Goal: Transaction & Acquisition: Purchase product/service

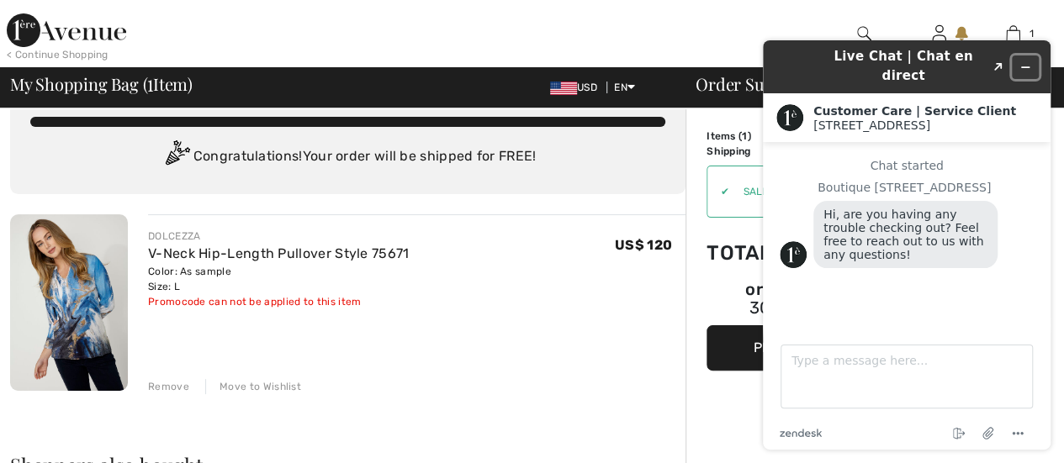
click at [1031, 55] on button "Minimize widget" at bounding box center [1025, 67] width 27 height 24
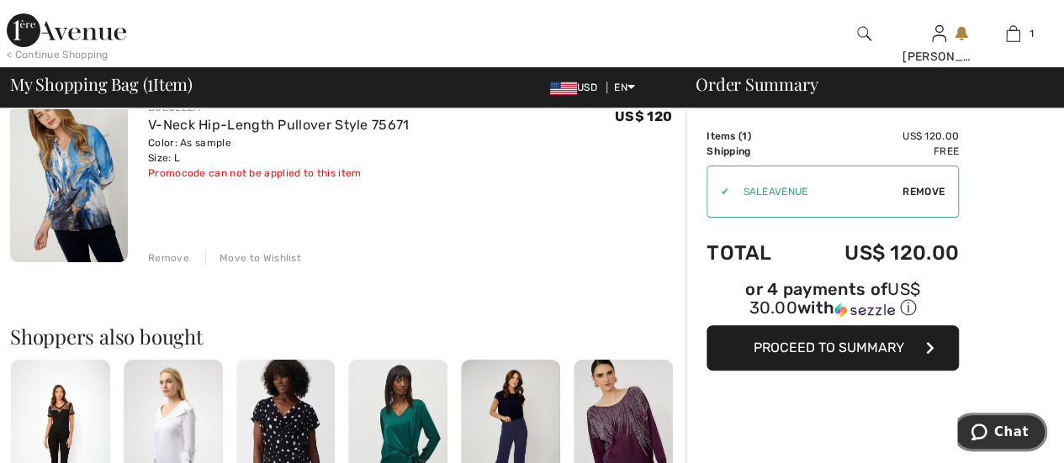
scroll to position [156, 0]
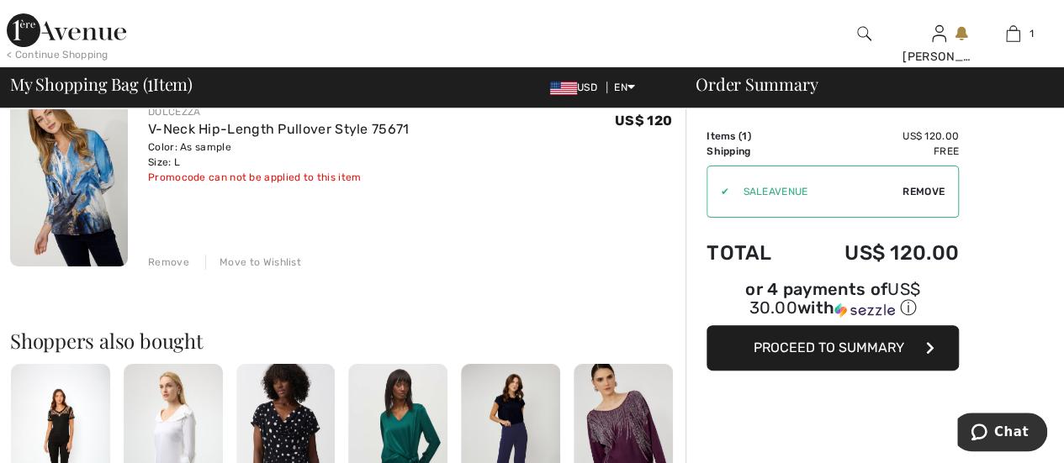
click at [824, 340] on span "Proceed to Summary" at bounding box center [828, 348] width 151 height 16
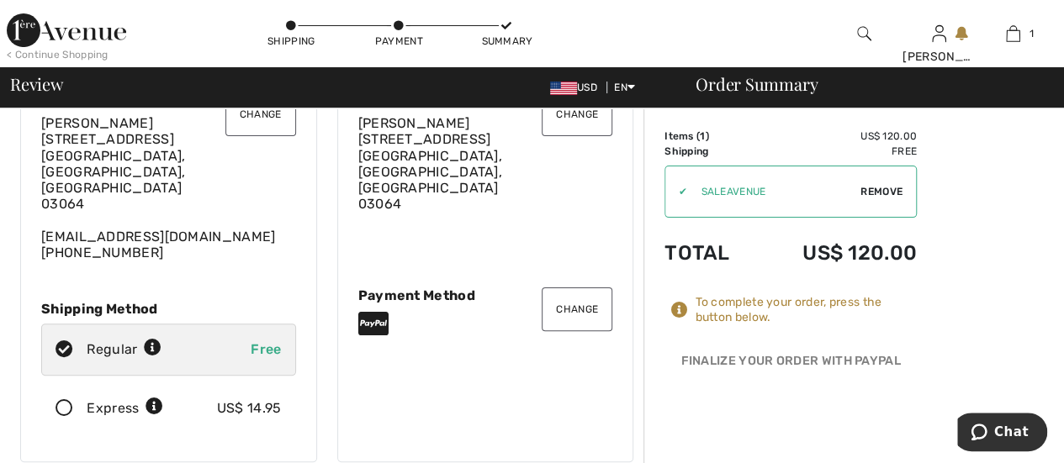
scroll to position [92, 0]
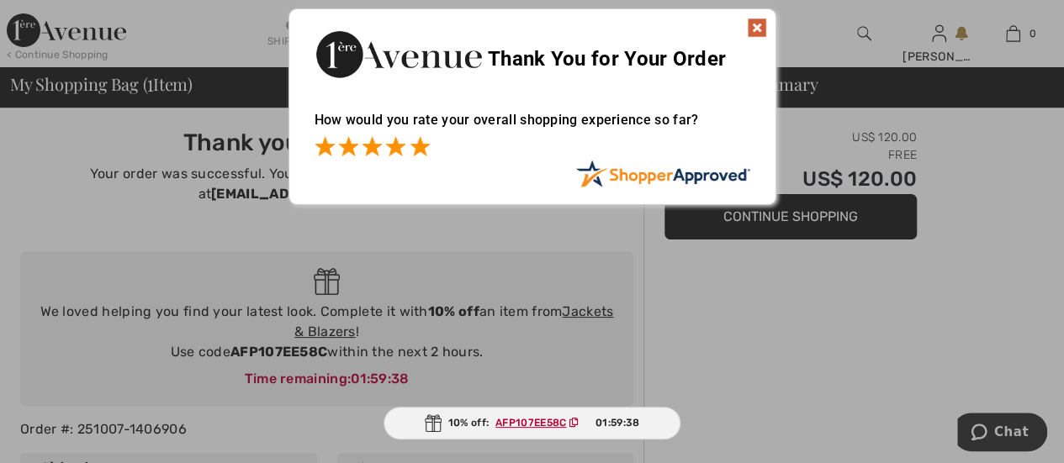
click at [415, 151] on span at bounding box center [419, 146] width 20 height 20
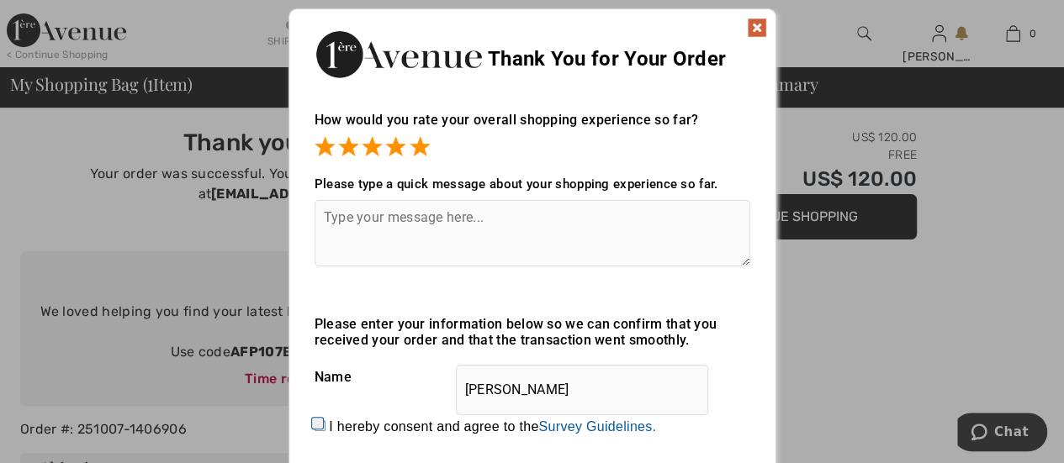
click at [757, 26] on img at bounding box center [757, 28] width 20 height 20
